Goal: Information Seeking & Learning: Learn about a topic

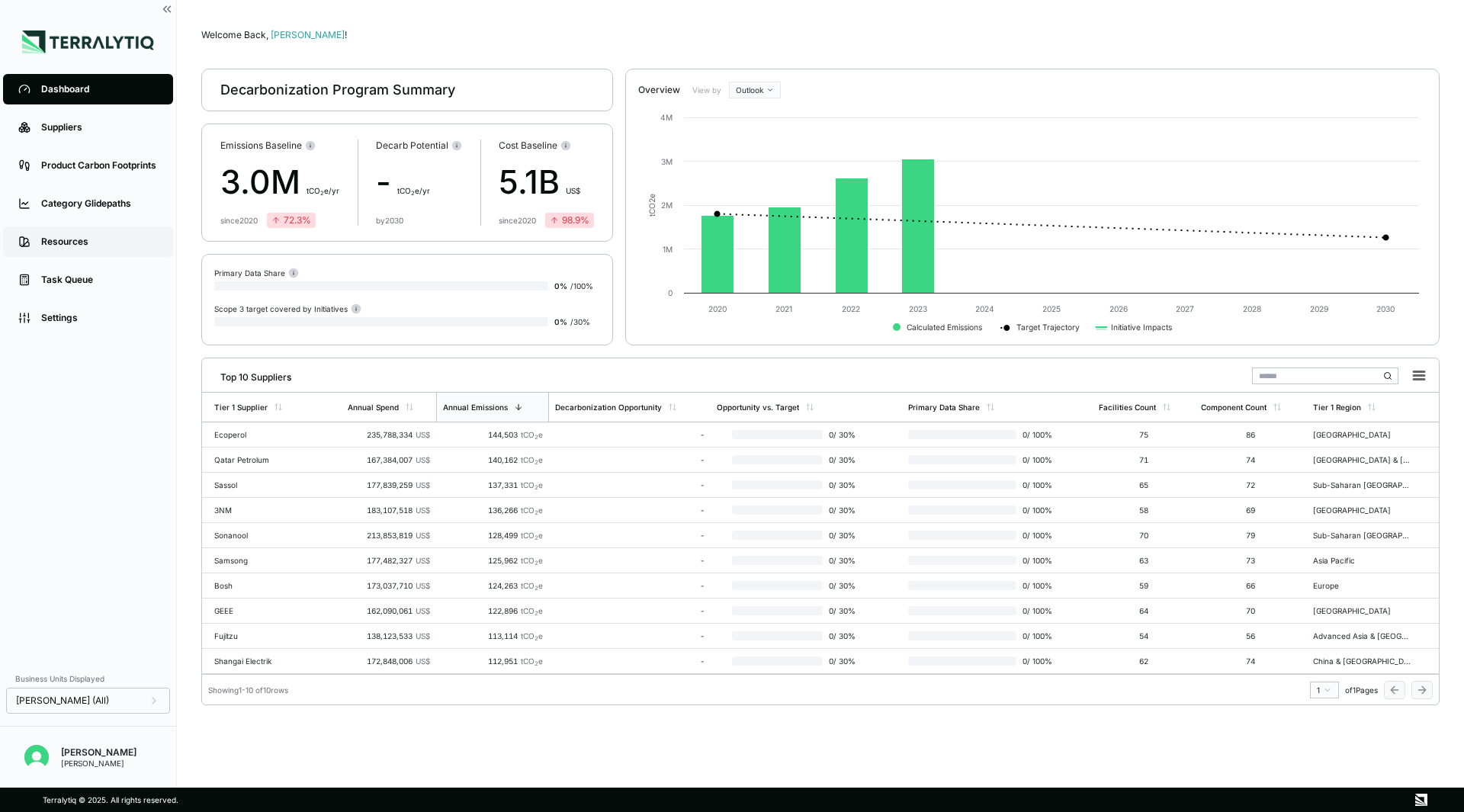
click at [111, 246] on div "Resources" at bounding box center [99, 242] width 117 height 12
